Goal: Task Accomplishment & Management: Use online tool/utility

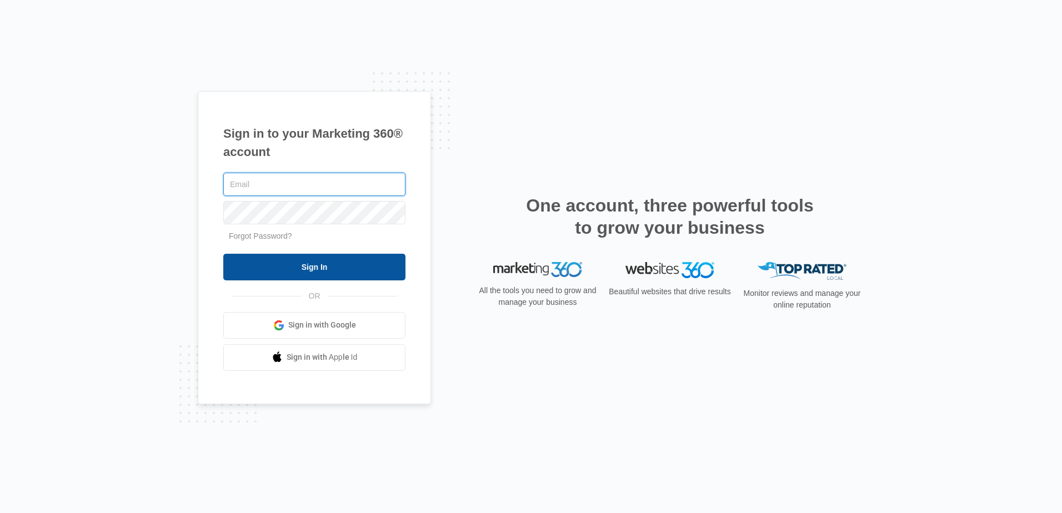
type input "[EMAIL_ADDRESS][DOMAIN_NAME]"
click at [371, 261] on input "Sign In" at bounding box center [314, 267] width 182 height 27
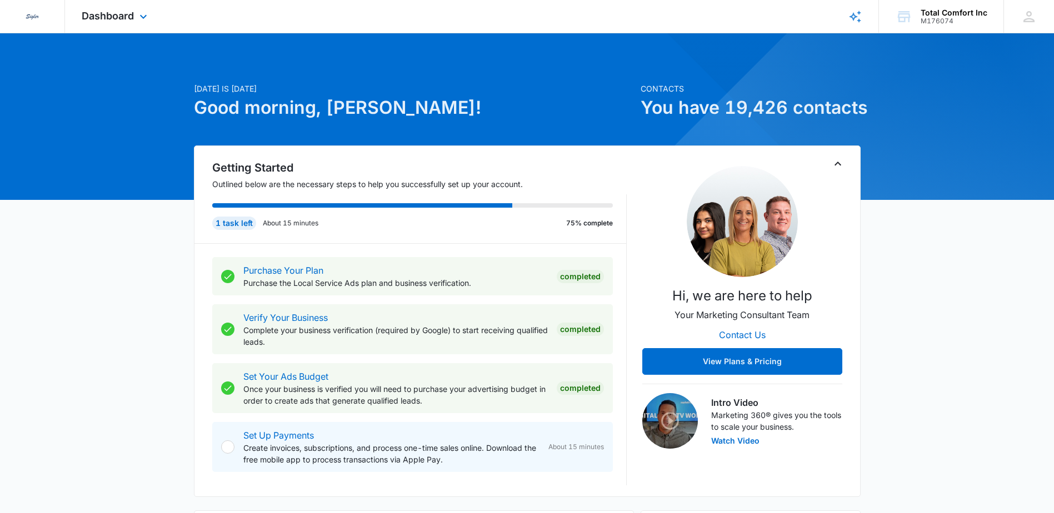
click at [139, 24] on div "Dashboard Apps Reputation Websites Forms CRM Email Social POS Content Ads Intel…" at bounding box center [116, 16] width 102 height 33
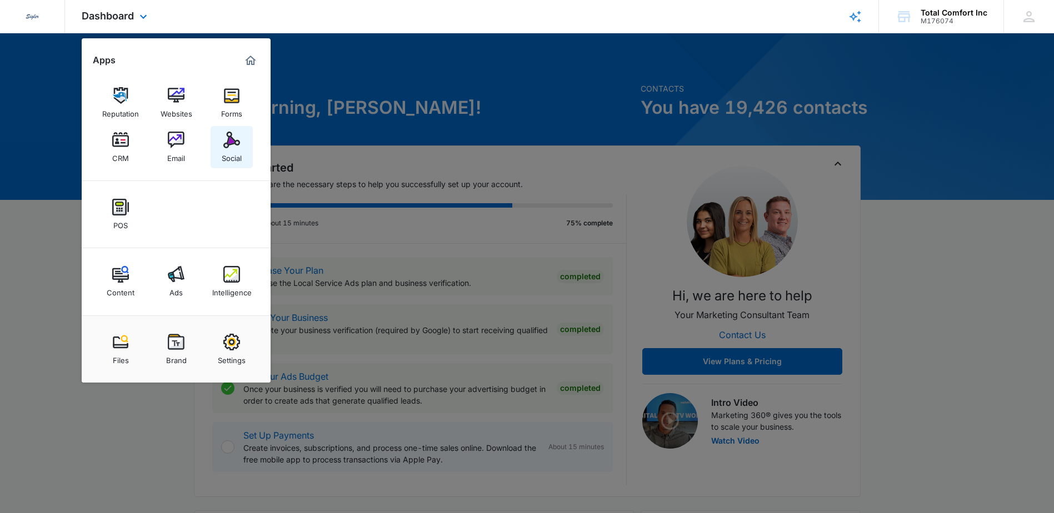
click at [239, 141] on img at bounding box center [231, 140] width 17 height 17
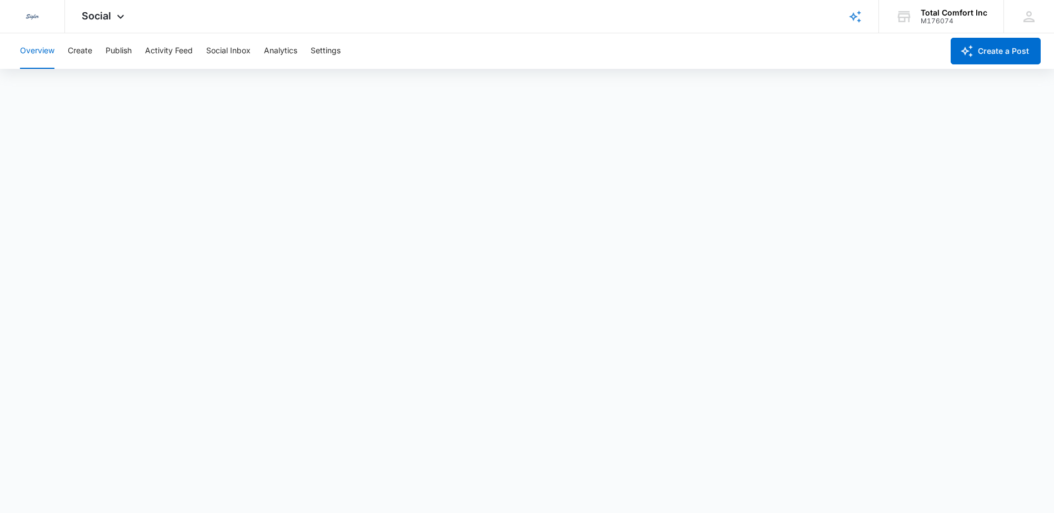
scroll to position [3, 0]
